Goal: Task Accomplishment & Management: Use online tool/utility

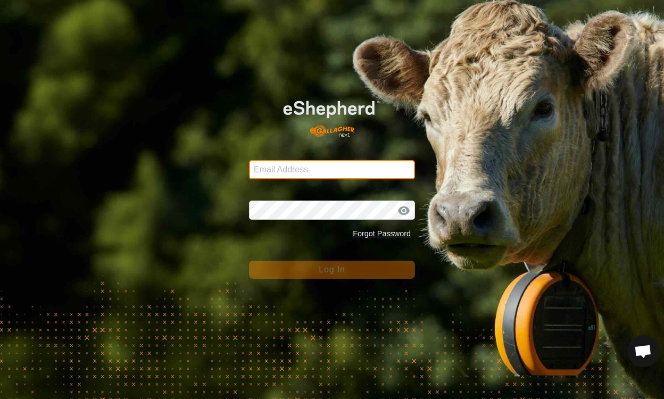
type input "henklise14@gmail.com"
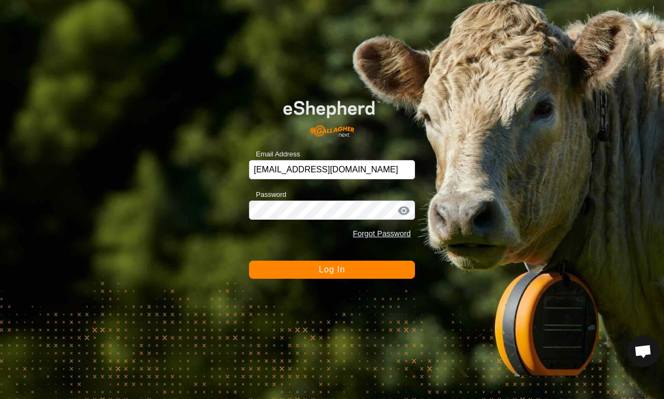
click at [391, 269] on button "Log In" at bounding box center [332, 270] width 166 height 18
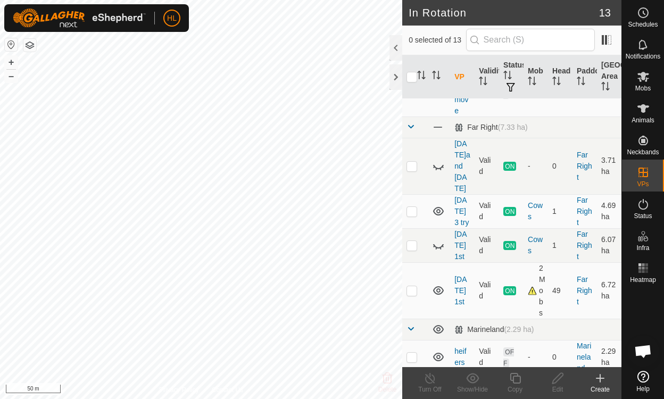
scroll to position [229, 0]
click at [436, 243] on icon at bounding box center [438, 245] width 11 height 4
click at [437, 240] on icon at bounding box center [438, 244] width 11 height 9
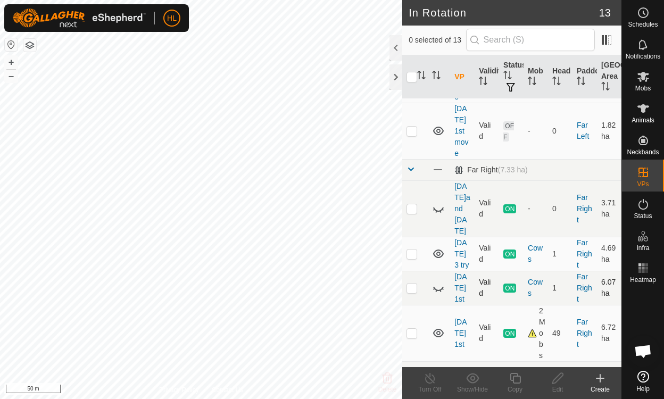
scroll to position [185, 0]
click at [438, 135] on icon at bounding box center [438, 131] width 11 height 9
click at [438, 131] on icon at bounding box center [438, 130] width 13 height 13
click at [414, 133] on p-checkbox at bounding box center [411, 131] width 11 height 9
click at [408, 136] on td at bounding box center [415, 131] width 26 height 56
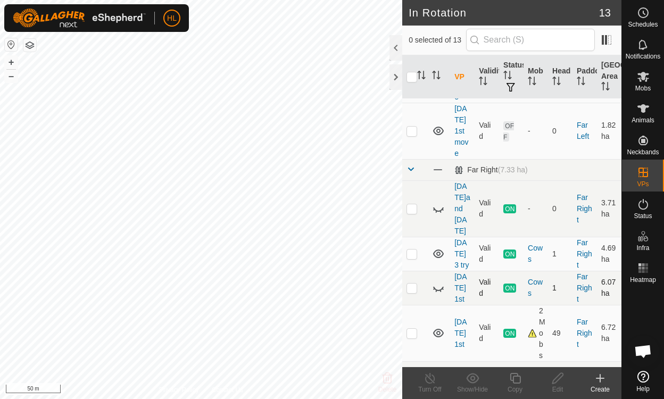
click at [438, 131] on icon at bounding box center [438, 130] width 13 height 13
click at [436, 133] on icon at bounding box center [437, 134] width 2 height 2
click at [440, 130] on icon at bounding box center [438, 131] width 11 height 9
click at [439, 132] on icon at bounding box center [438, 132] width 11 height 4
click at [439, 134] on icon at bounding box center [438, 131] width 11 height 9
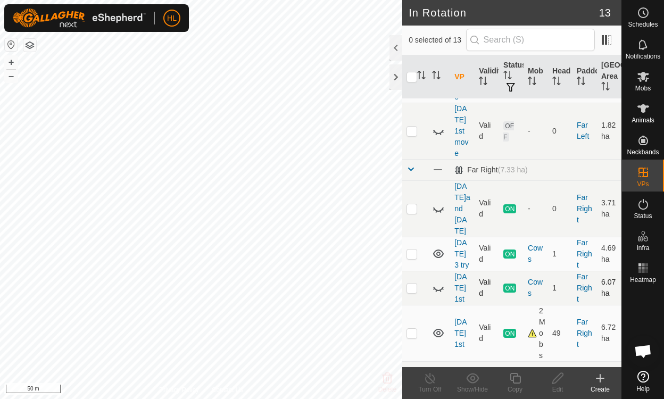
click at [440, 133] on icon at bounding box center [441, 134] width 2 height 2
click at [412, 134] on p-checkbox at bounding box center [411, 131] width 11 height 9
checkbox input "true"
click at [556, 385] on div "Edit" at bounding box center [557, 390] width 43 height 10
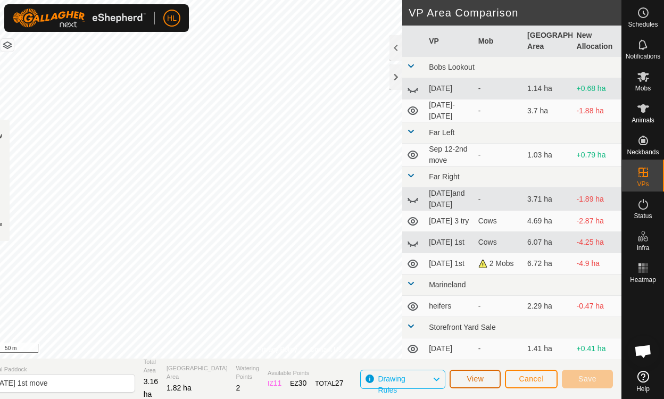
click at [480, 378] on span "View" at bounding box center [474, 378] width 17 height 9
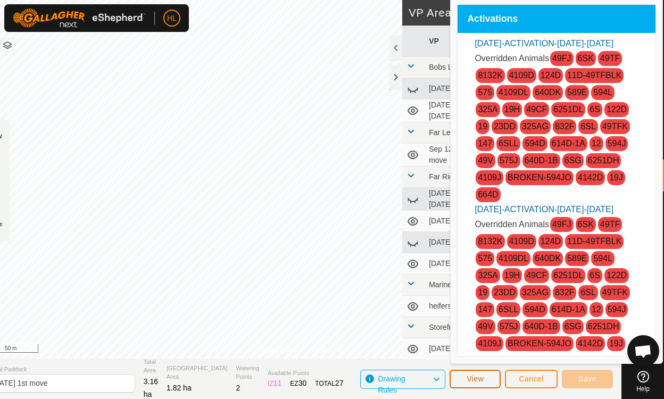
click at [481, 381] on span "View" at bounding box center [474, 378] width 17 height 9
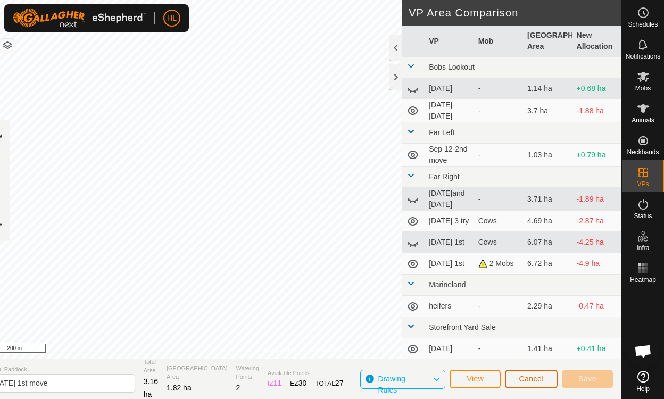
click at [536, 386] on button "Cancel" at bounding box center [531, 379] width 53 height 19
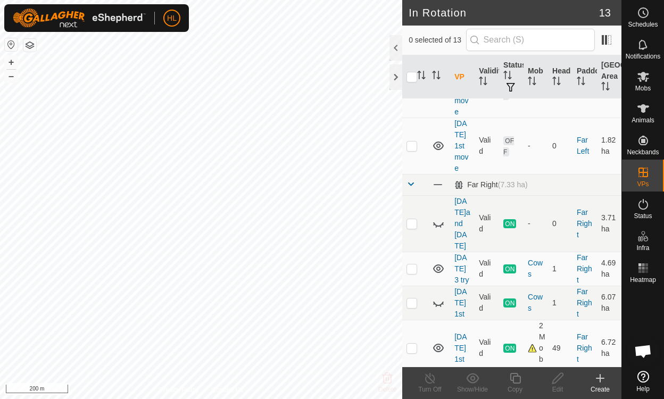
scroll to position [170, 0]
click at [434, 146] on icon at bounding box center [438, 145] width 11 height 9
click at [441, 148] on icon at bounding box center [441, 149] width 2 height 2
click at [414, 149] on p-checkbox at bounding box center [411, 145] width 11 height 9
click at [415, 151] on td at bounding box center [415, 146] width 26 height 56
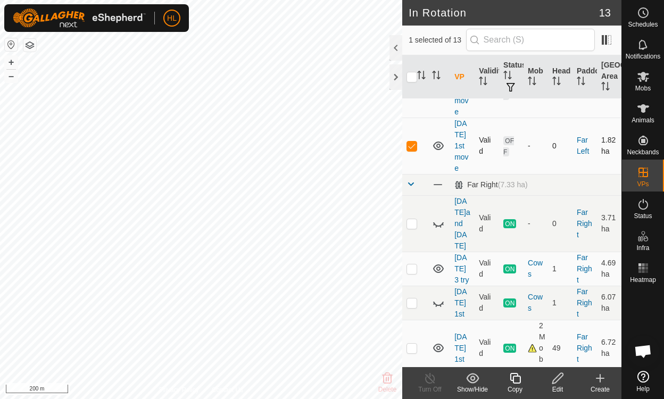
checkbox input "false"
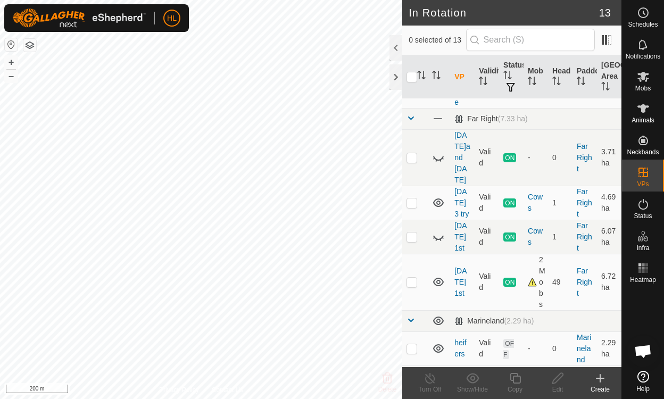
scroll to position [238, 0]
click at [440, 197] on icon at bounding box center [438, 201] width 11 height 9
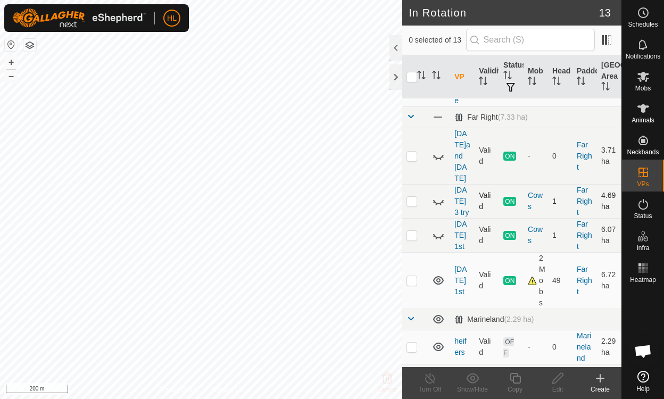
click at [438, 195] on icon at bounding box center [438, 201] width 13 height 13
click at [410, 184] on td at bounding box center [415, 201] width 26 height 34
checkbox input "true"
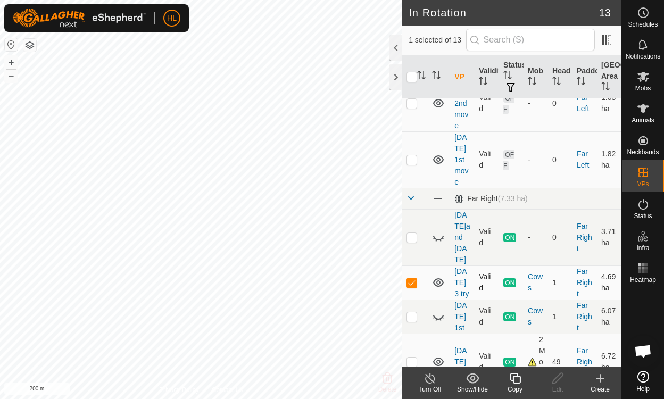
scroll to position [148, 0]
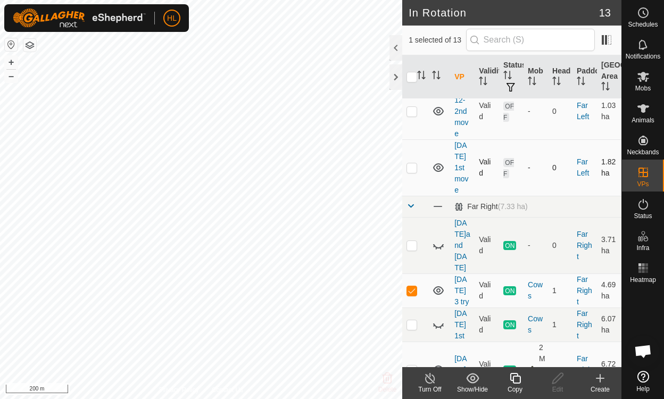
click at [411, 168] on p-checkbox at bounding box center [411, 167] width 11 height 9
checkbox input "true"
click at [411, 286] on p-checkbox at bounding box center [411, 290] width 11 height 9
checkbox input "false"
click at [556, 386] on div "Edit" at bounding box center [557, 390] width 43 height 10
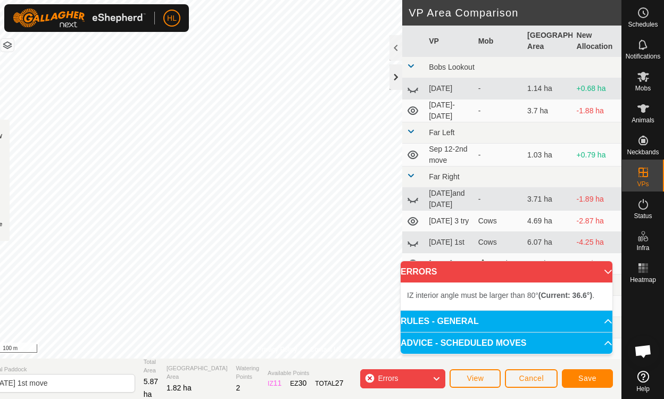
click at [399, 80] on div at bounding box center [395, 77] width 13 height 26
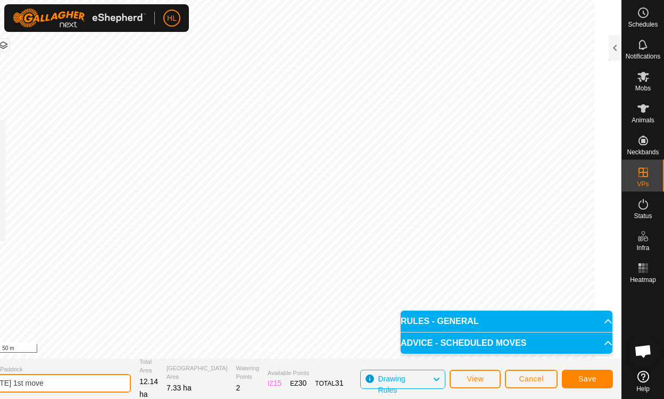
click at [41, 385] on input "[DATE] 1st move" at bounding box center [56, 383] width 149 height 19
type input "sept 221st move"
click at [598, 383] on button "Save" at bounding box center [587, 379] width 51 height 19
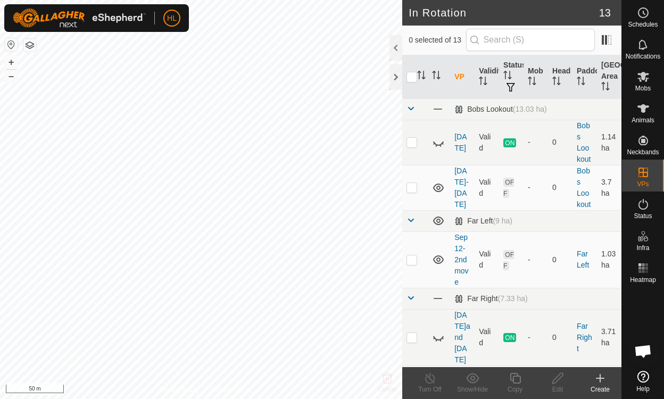
click at [640, 108] on icon at bounding box center [643, 108] width 13 height 13
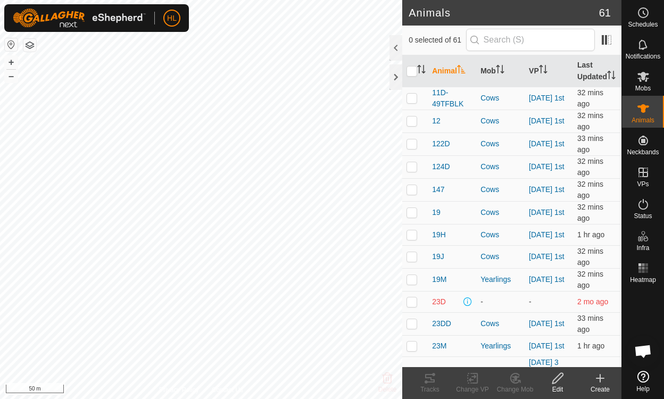
click at [645, 82] on icon at bounding box center [643, 76] width 13 height 13
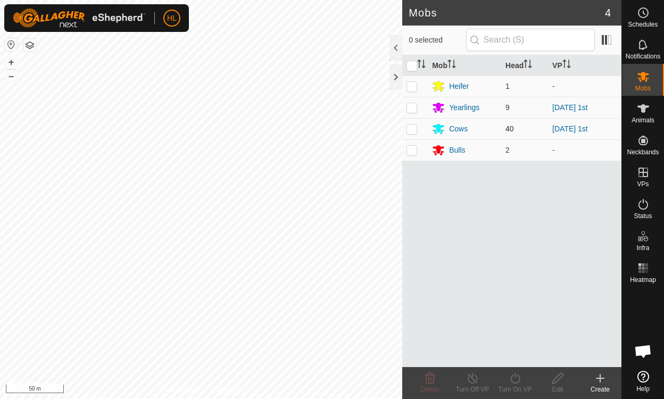
click at [415, 128] on p-checkbox at bounding box center [411, 128] width 11 height 9
checkbox input "true"
click at [413, 111] on p-checkbox at bounding box center [411, 107] width 11 height 9
checkbox input "true"
click at [468, 382] on icon at bounding box center [472, 378] width 13 height 13
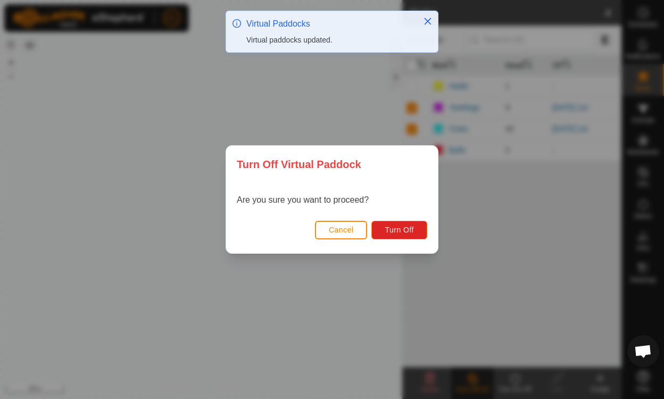
click at [347, 222] on button "Cancel" at bounding box center [341, 230] width 53 height 19
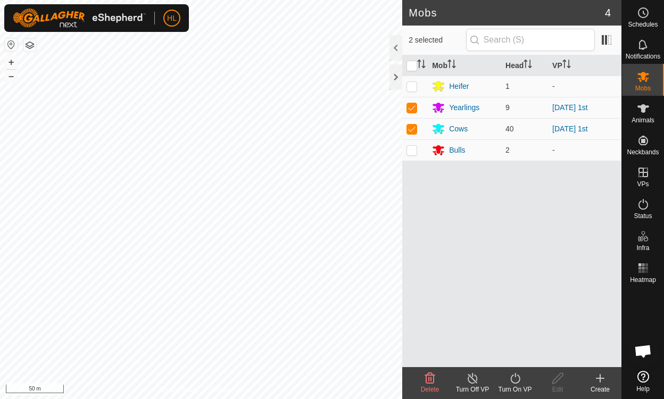
click at [517, 381] on icon at bounding box center [514, 378] width 13 height 13
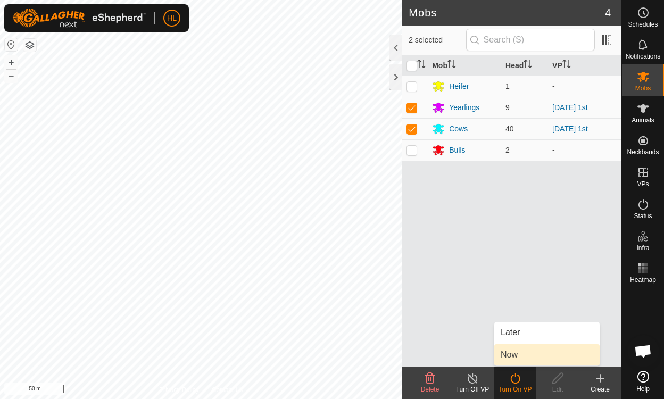
click at [512, 359] on span "Now" at bounding box center [508, 354] width 17 height 13
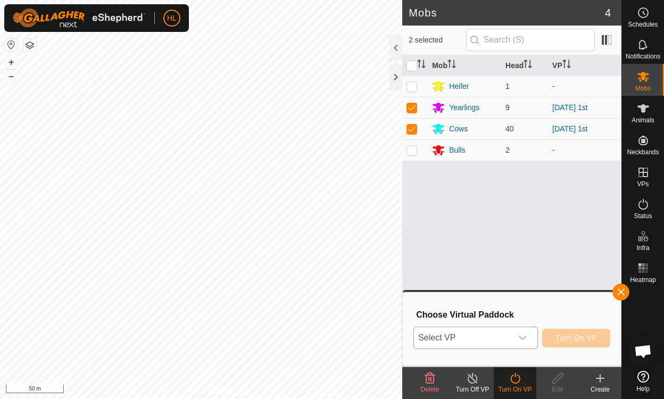
click at [524, 343] on div "dropdown trigger" at bounding box center [522, 337] width 21 height 21
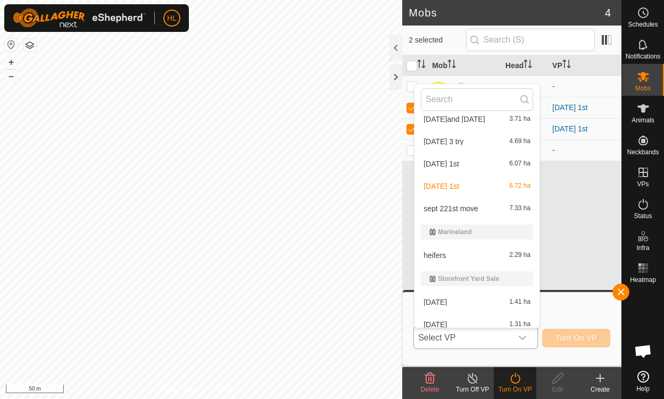
scroll to position [148, 0]
click at [450, 208] on span "sept 221st move" at bounding box center [450, 207] width 55 height 7
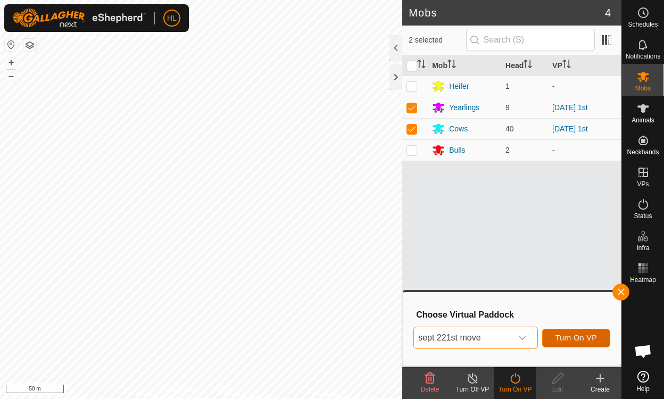
click at [571, 341] on span "Turn On VP" at bounding box center [575, 337] width 41 height 9
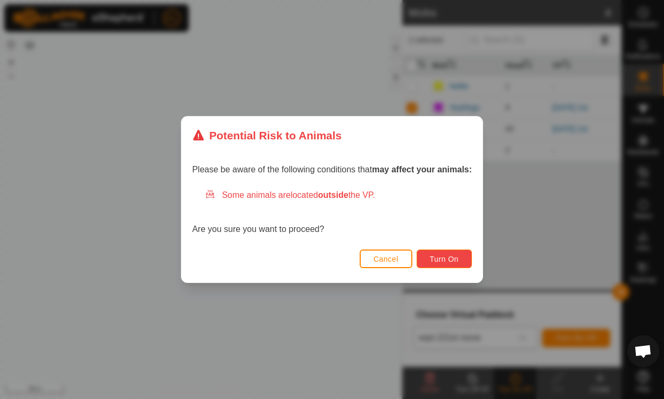
click at [441, 258] on span "Turn On" at bounding box center [444, 259] width 29 height 9
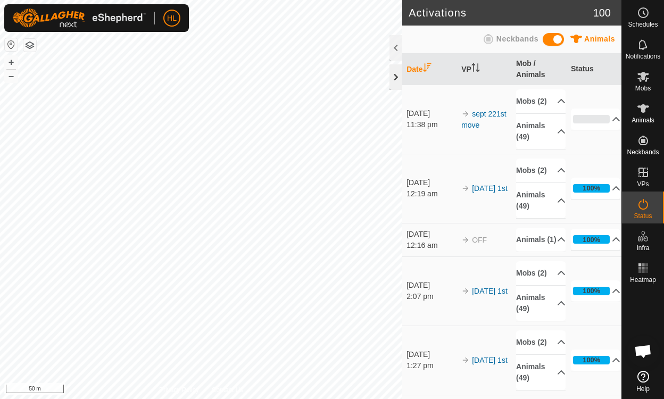
click at [399, 81] on div at bounding box center [395, 77] width 13 height 26
